Goal: Information Seeking & Learning: Learn about a topic

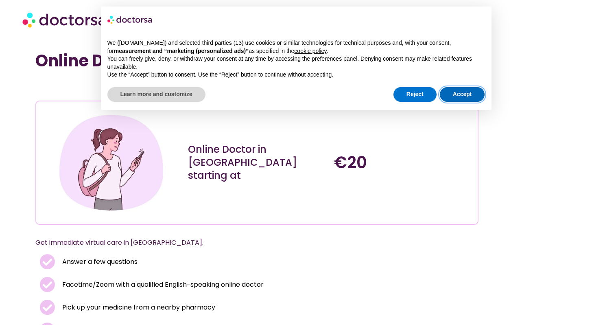
click at [469, 94] on button "Accept" at bounding box center [462, 94] width 45 height 15
